Goal: Find specific page/section: Find specific page/section

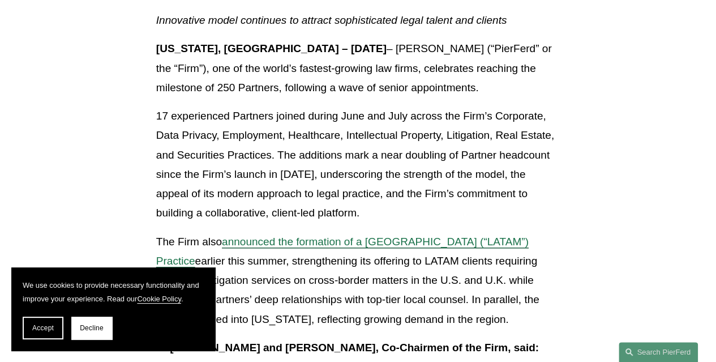
scroll to position [170, 0]
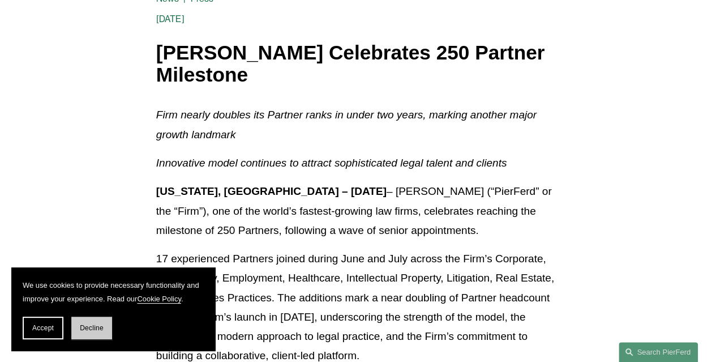
click at [88, 331] on span "Decline" at bounding box center [92, 328] width 24 height 8
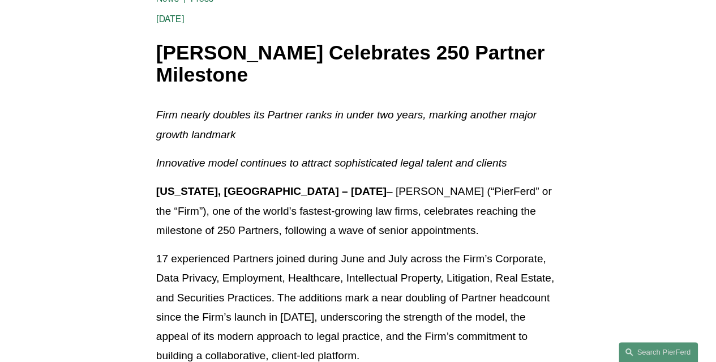
scroll to position [0, 0]
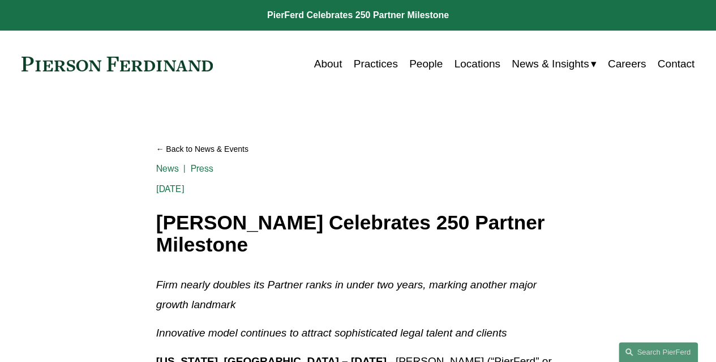
click at [373, 67] on link "Practices" at bounding box center [376, 64] width 44 height 22
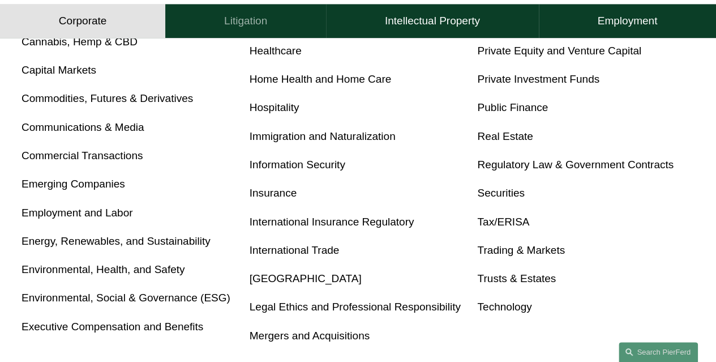
scroll to position [566, 0]
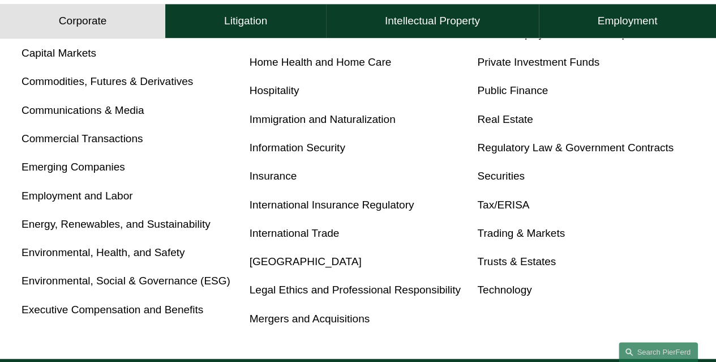
click at [503, 206] on link "Tax/ERISA" at bounding box center [503, 205] width 52 height 12
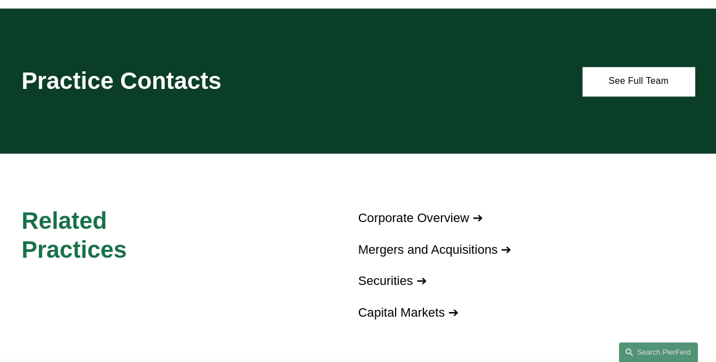
scroll to position [906, 0]
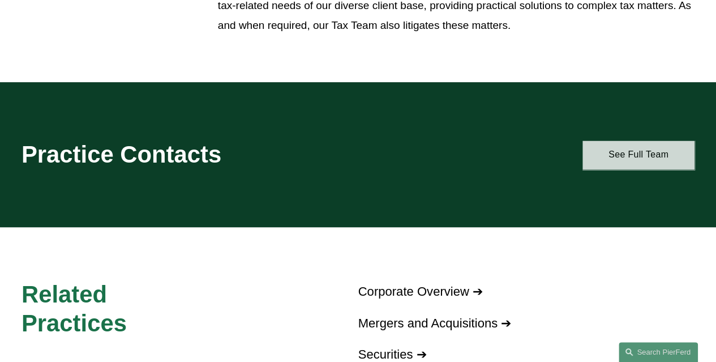
click at [641, 169] on link "See Full Team" at bounding box center [639, 154] width 112 height 29
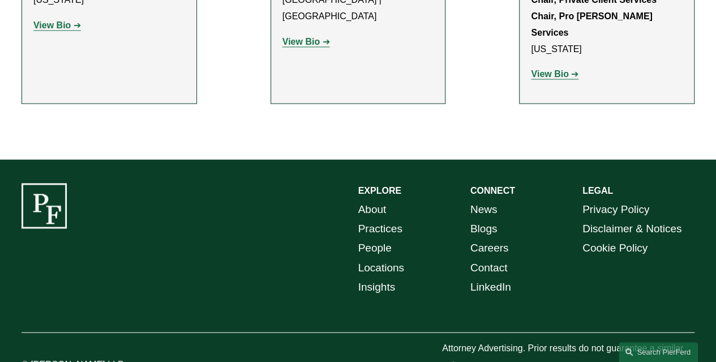
scroll to position [877, 0]
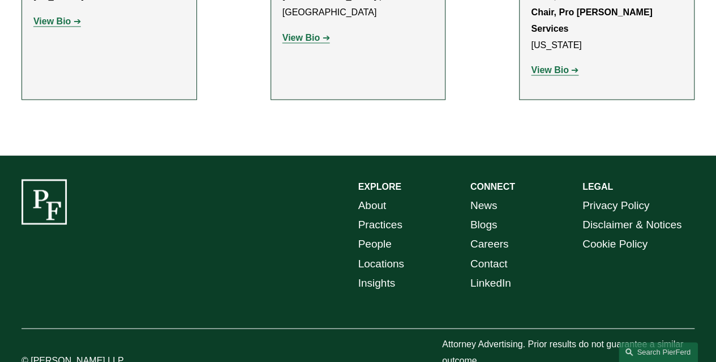
click at [373, 234] on link "People" at bounding box center [374, 243] width 33 height 19
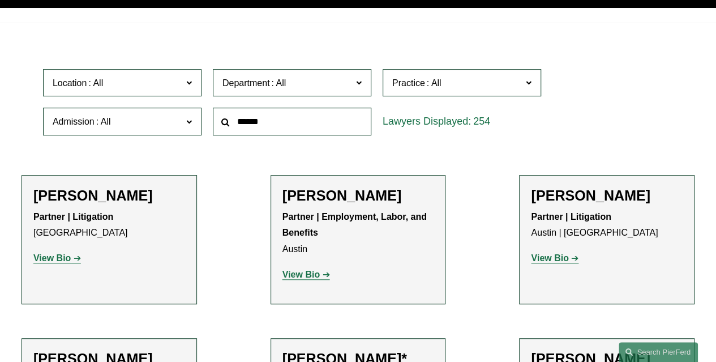
scroll to position [283, 0]
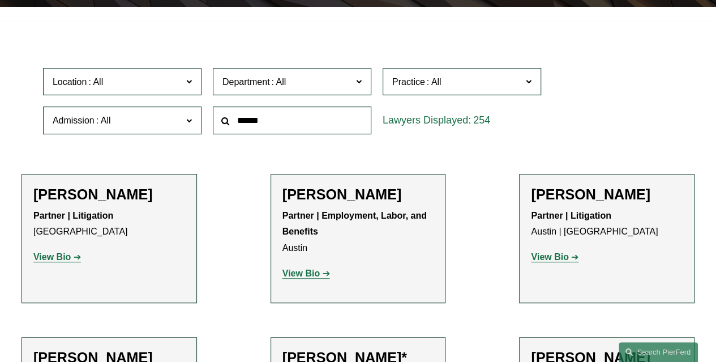
click at [246, 125] on input "text" at bounding box center [292, 120] width 159 height 28
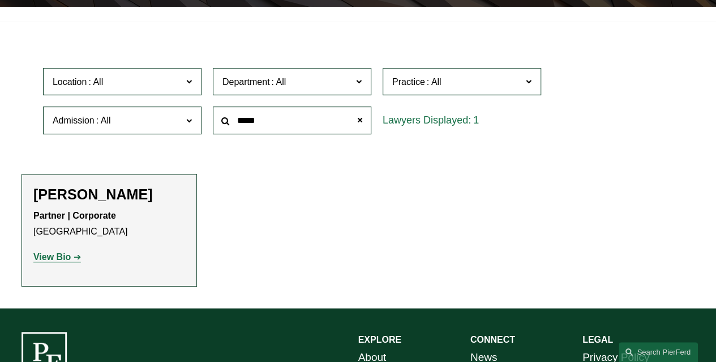
type input "*****"
click at [74, 207] on div "Ivan Hanna Partner | Corporate London View Bio Location: London; Department: Co…" at bounding box center [109, 230] width 152 height 89
click at [68, 259] on strong "View Bio" at bounding box center [51, 257] width 37 height 10
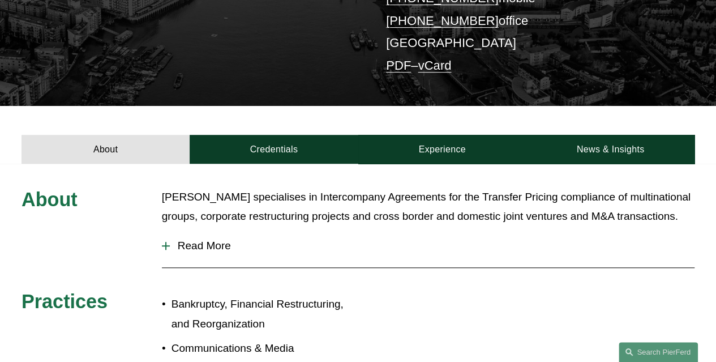
scroll to position [283, 0]
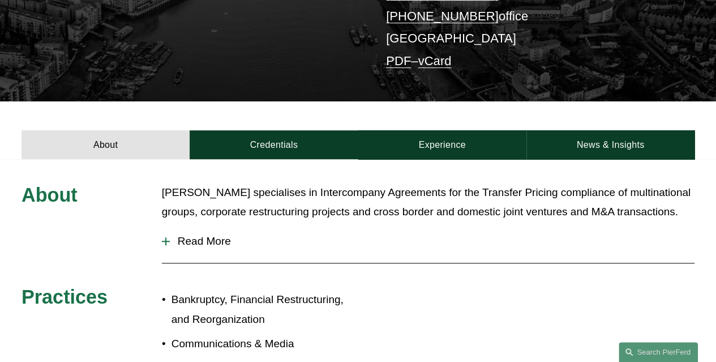
click at [196, 235] on span "Read More" at bounding box center [432, 241] width 525 height 12
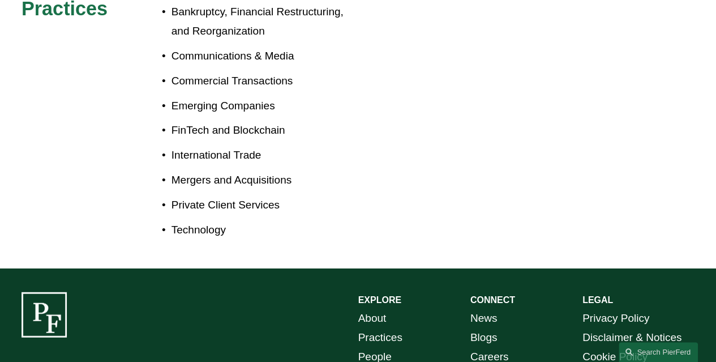
scroll to position [1314, 0]
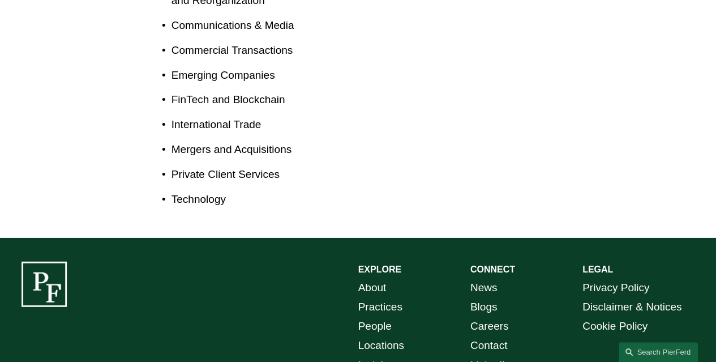
click at [382, 317] on link "People" at bounding box center [374, 326] width 33 height 19
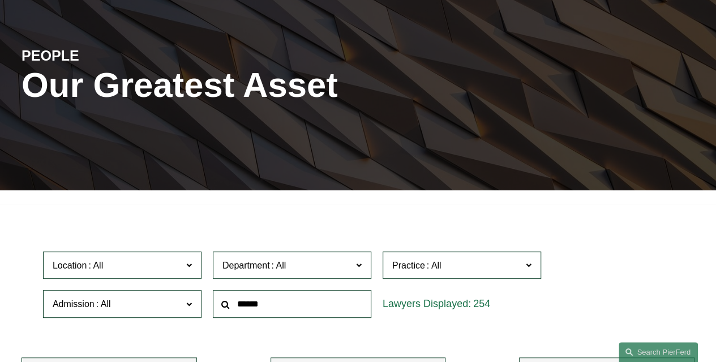
scroll to position [227, 0]
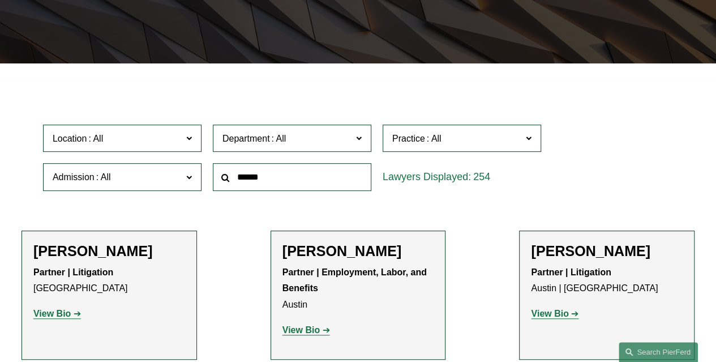
click at [255, 179] on input "text" at bounding box center [292, 177] width 159 height 28
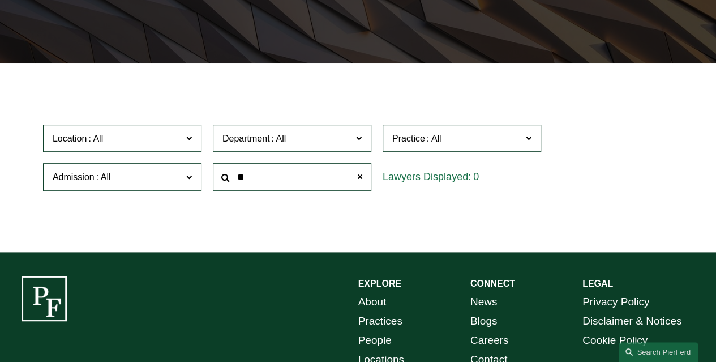
type input "*"
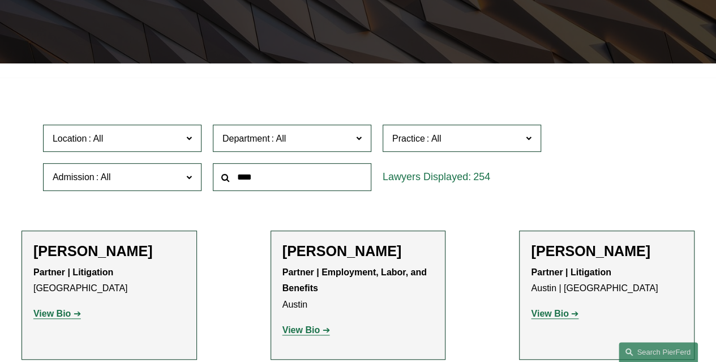
type input "*****"
